Goal: Task Accomplishment & Management: Manage account settings

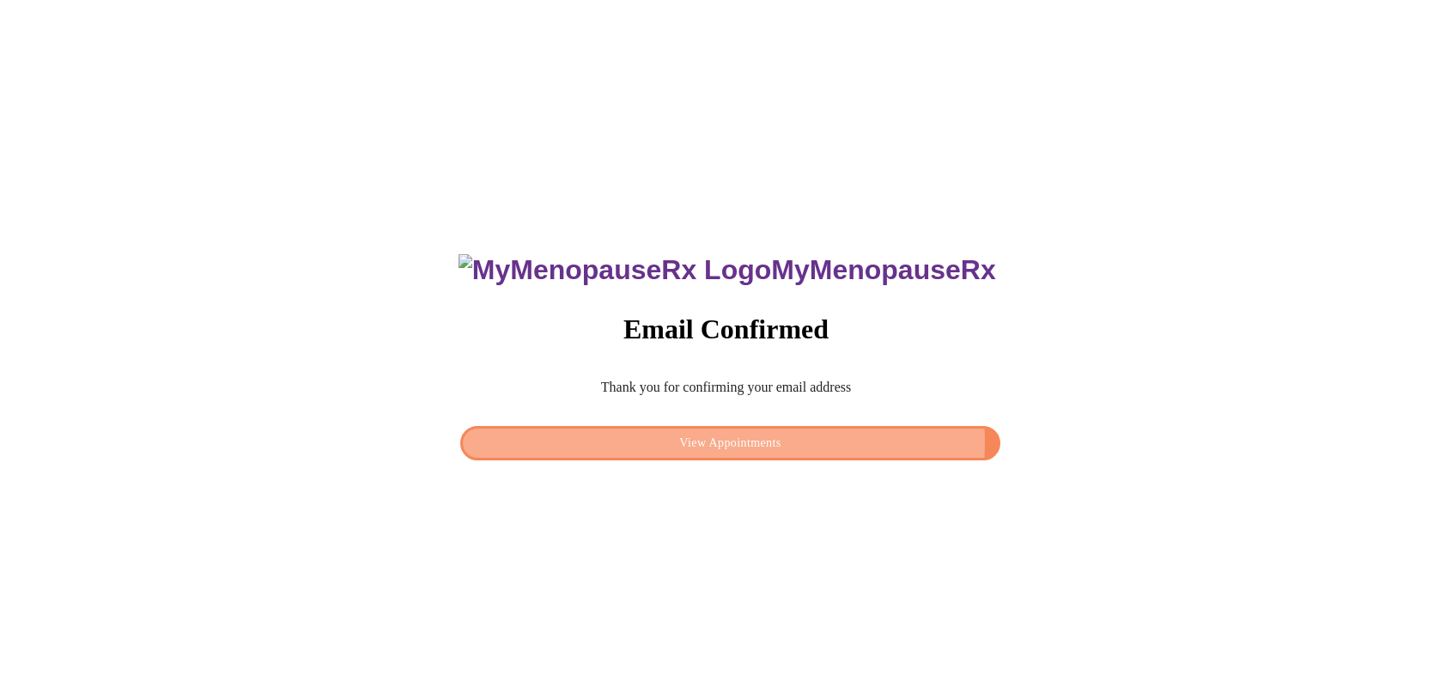
click at [836, 437] on span "View Appointments" at bounding box center [730, 443] width 500 height 21
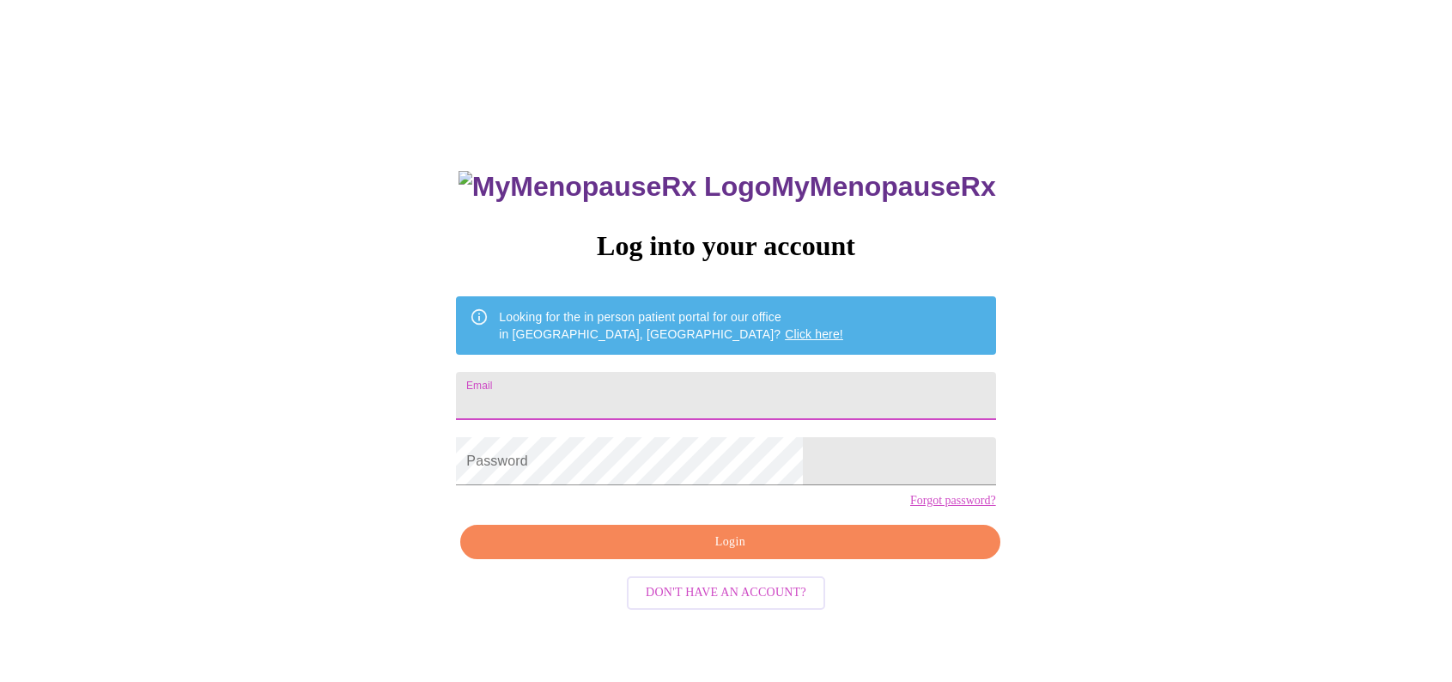
click at [718, 386] on input "Email" at bounding box center [725, 396] width 539 height 48
drag, startPoint x: 711, startPoint y: 394, endPoint x: 443, endPoint y: 366, distance: 269.4
click at [443, 366] on div "MyMenopauseRx Log into your account Looking for the in person patient portal fo…" at bounding box center [726, 416] width 1438 height 818
type input "[EMAIL_ADDRESS][DOMAIN_NAME]"
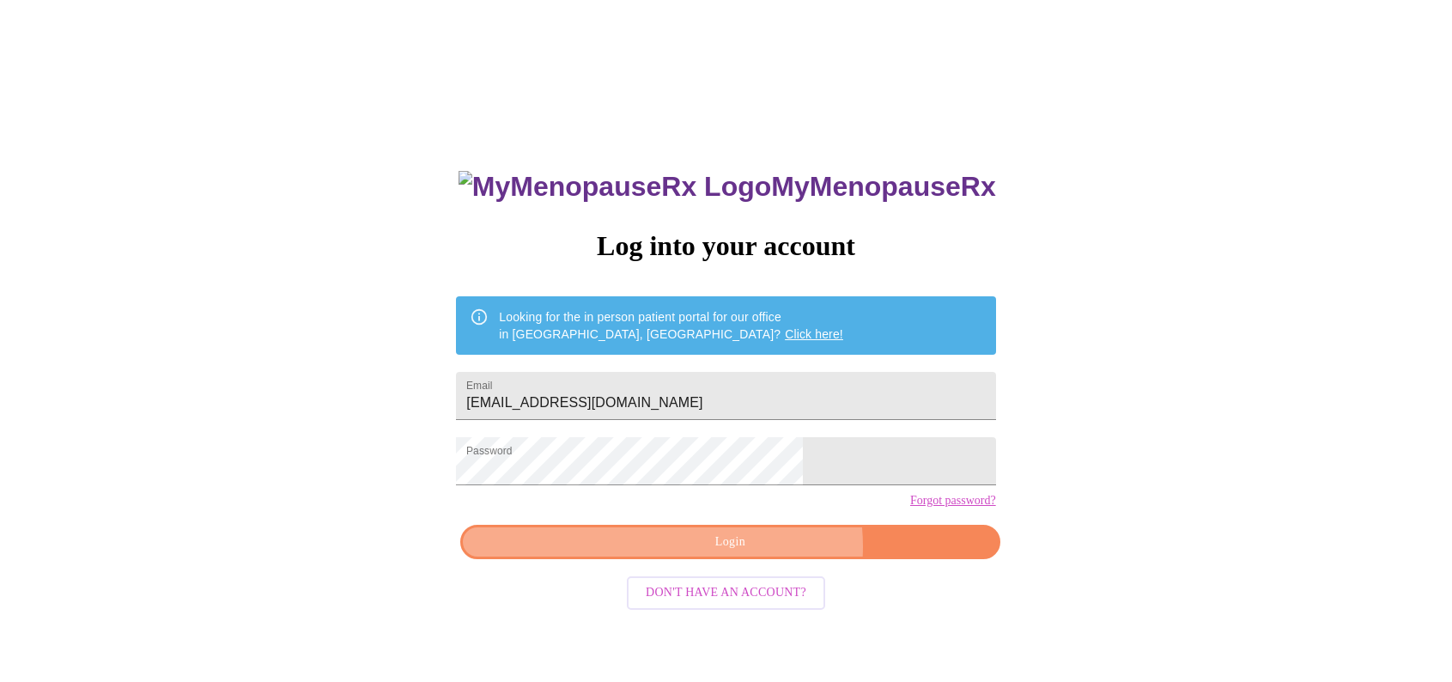
click at [759, 553] on span "Login" at bounding box center [730, 542] width 500 height 21
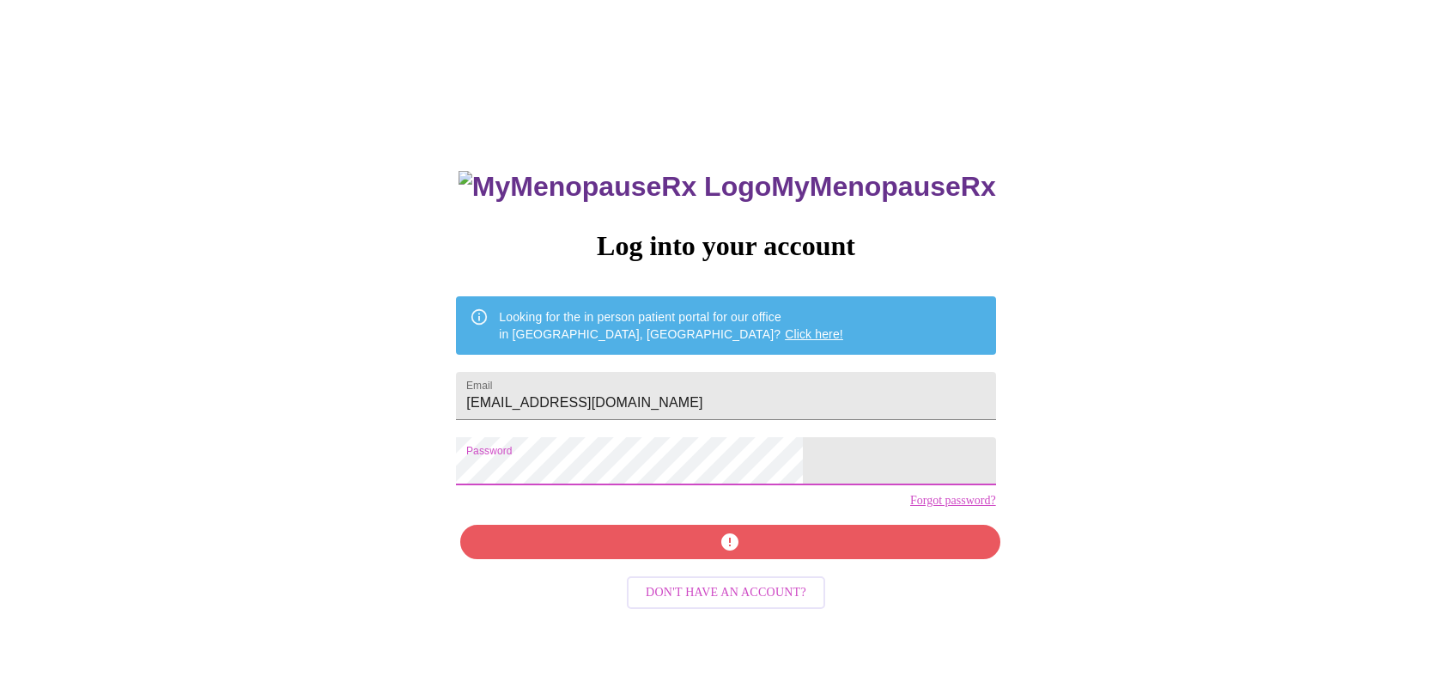
click at [478, 477] on div "MyMenopauseRx Log into your account Looking for the in person patient portal fo…" at bounding box center [726, 416] width 1438 height 818
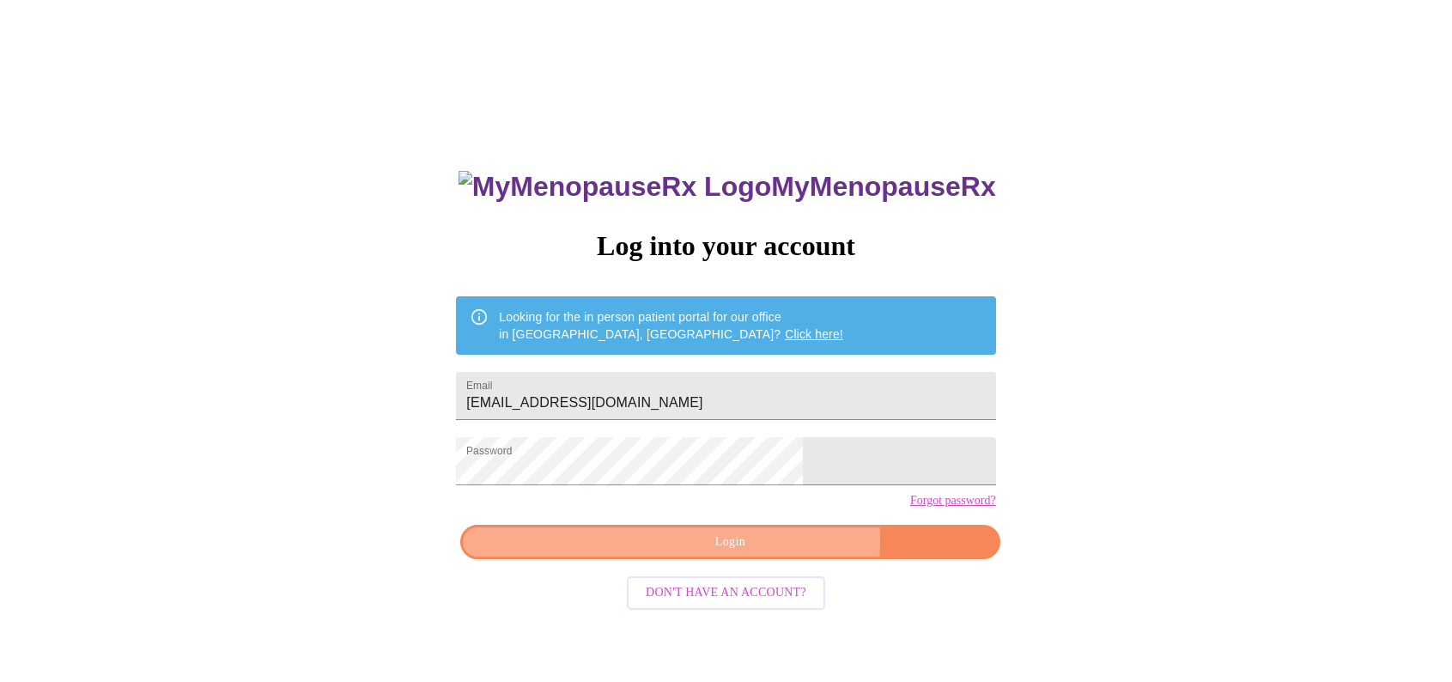
click at [768, 553] on span "Login" at bounding box center [730, 542] width 500 height 21
